Goal: Task Accomplishment & Management: Manage account settings

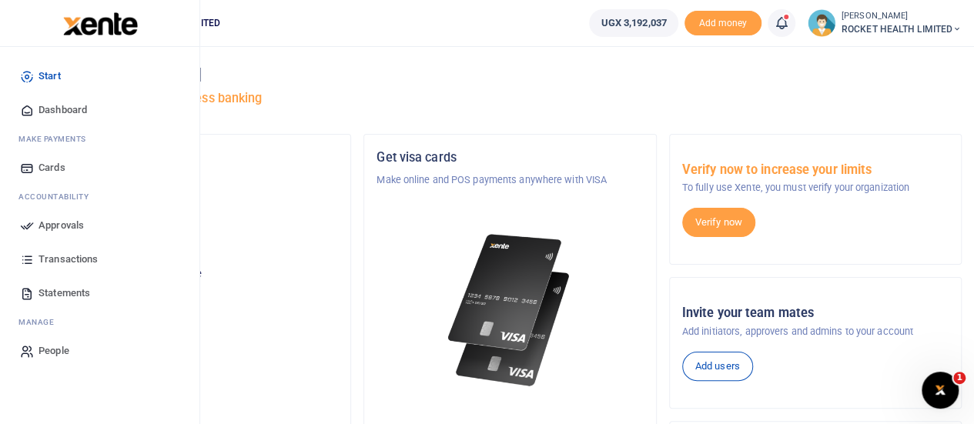
click at [81, 223] on span "Approvals" at bounding box center [61, 225] width 45 height 15
click at [63, 224] on span "Approvals" at bounding box center [61, 225] width 45 height 15
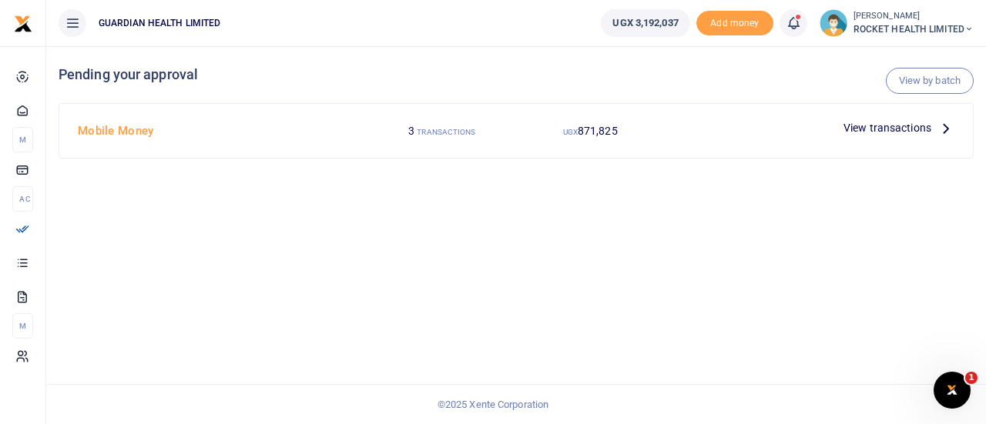
click at [929, 129] on span "View transactions" at bounding box center [887, 127] width 88 height 17
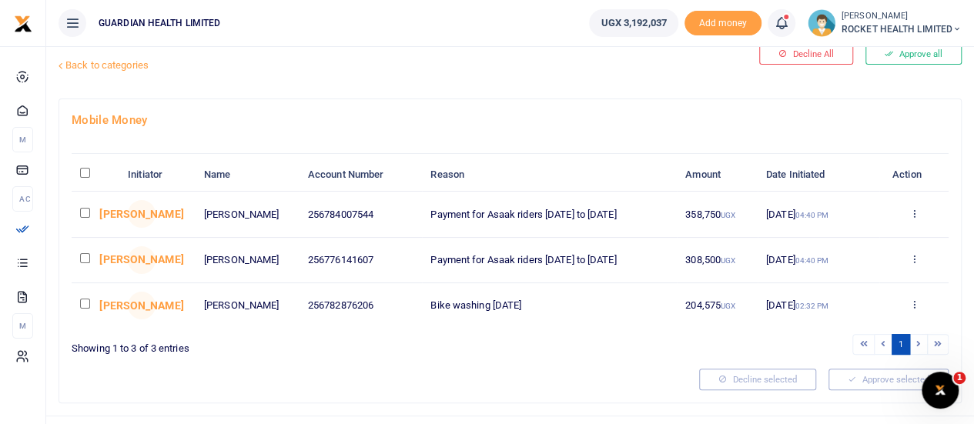
scroll to position [65, 0]
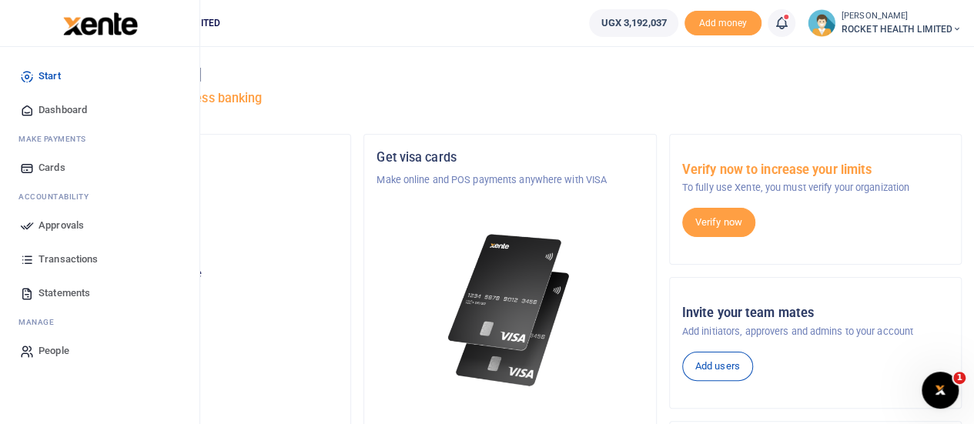
click at [69, 224] on span "Approvals" at bounding box center [61, 225] width 45 height 15
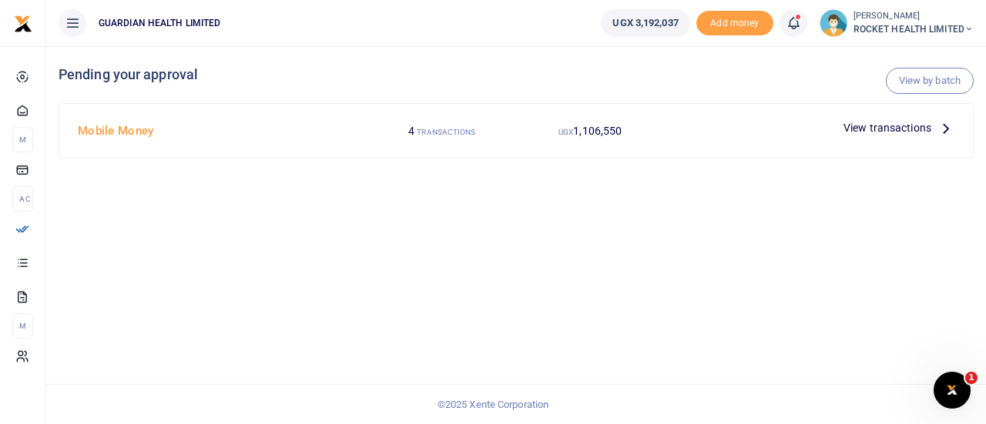
click at [946, 128] on icon at bounding box center [945, 127] width 17 height 17
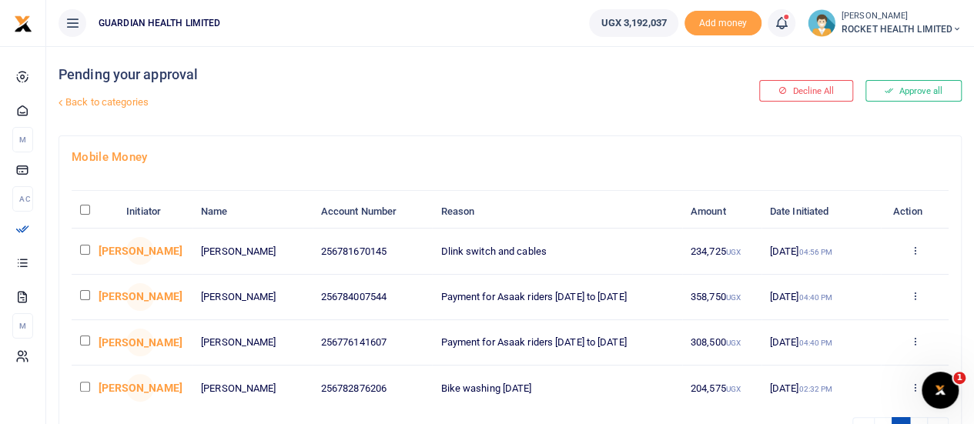
scroll to position [77, 0]
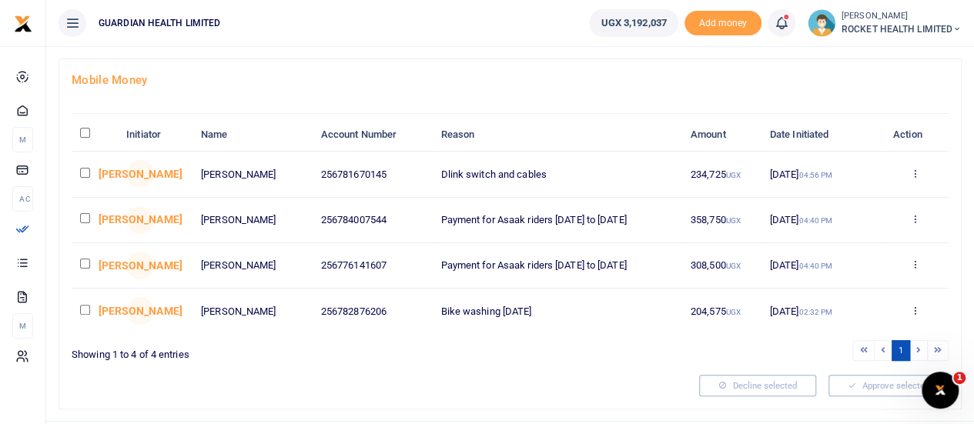
click at [87, 132] on input "\a \a : activate to sort column descending" at bounding box center [85, 133] width 10 height 10
checkbox input "true"
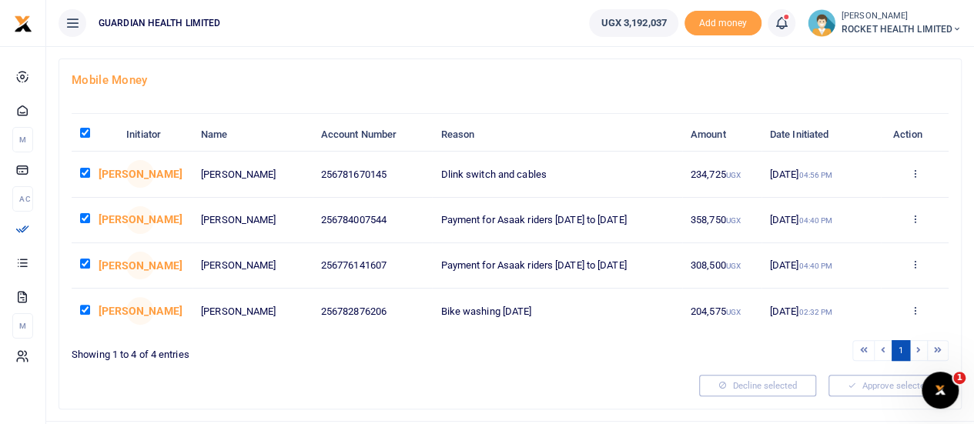
checkbox input "true"
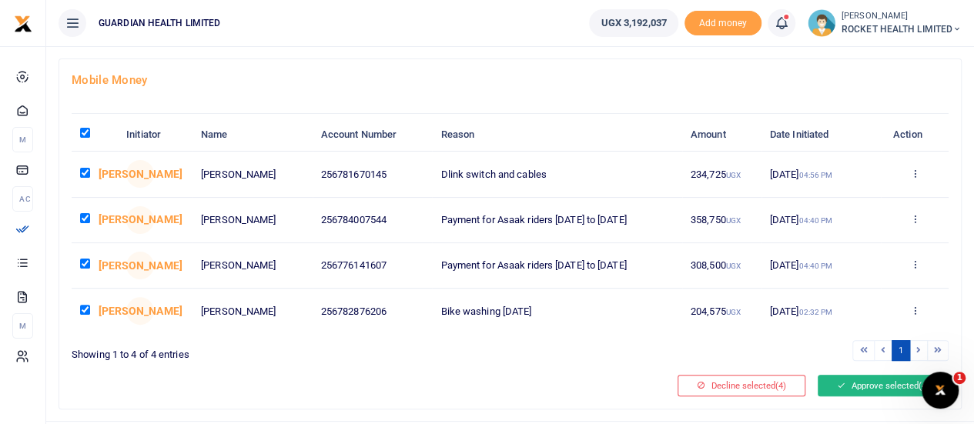
click at [875, 380] on button "Approve selected (4)" at bounding box center [883, 386] width 131 height 22
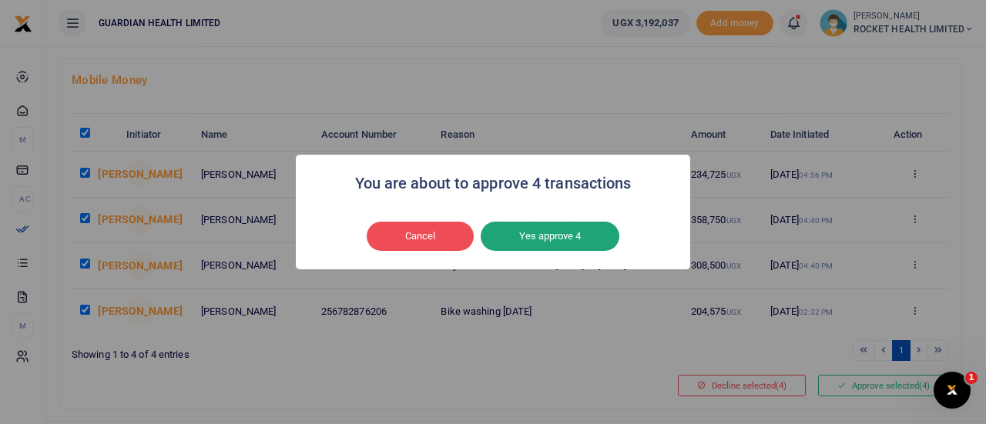
click at [565, 239] on button "Yes approve 4" at bounding box center [550, 236] width 139 height 29
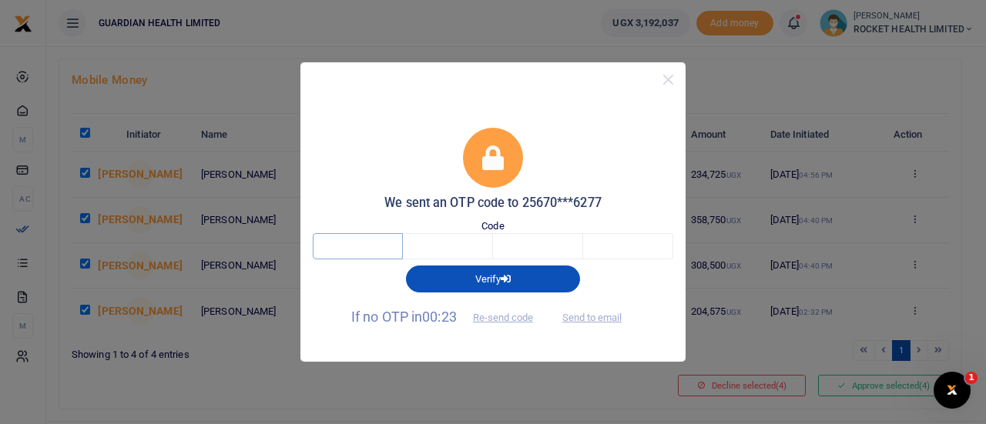
click at [370, 249] on input "text" at bounding box center [358, 246] width 90 height 26
type input "3"
type input "8"
type input "2"
